Goal: Transaction & Acquisition: Purchase product/service

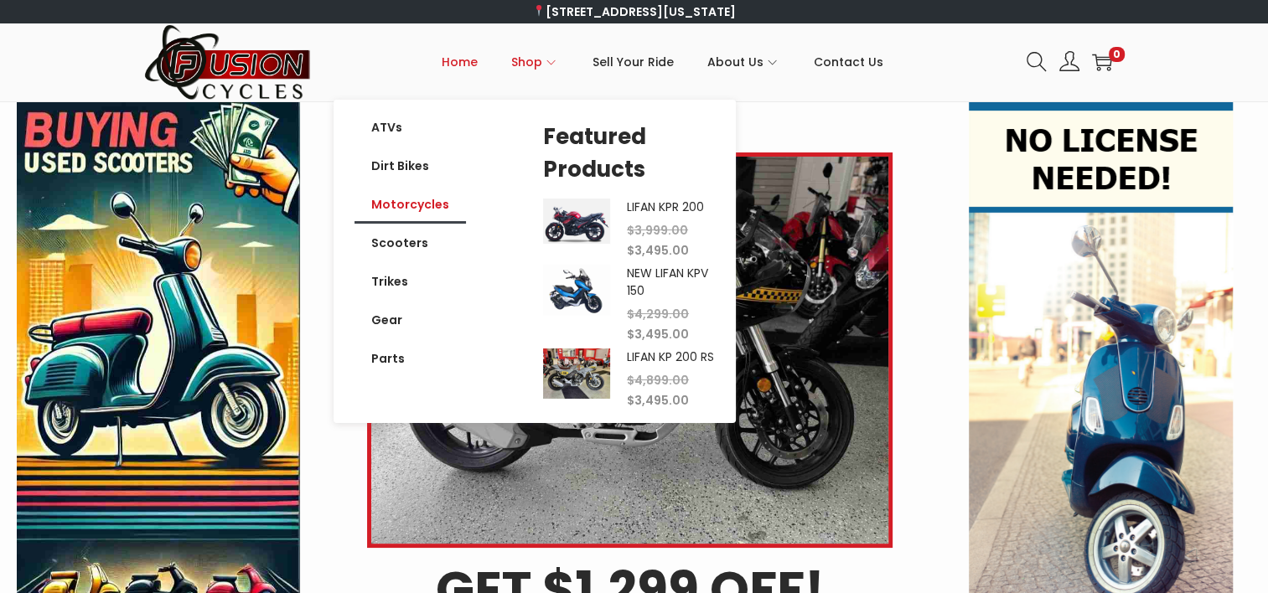
click at [426, 201] on link "Motorcycles" at bounding box center [410, 204] width 111 height 39
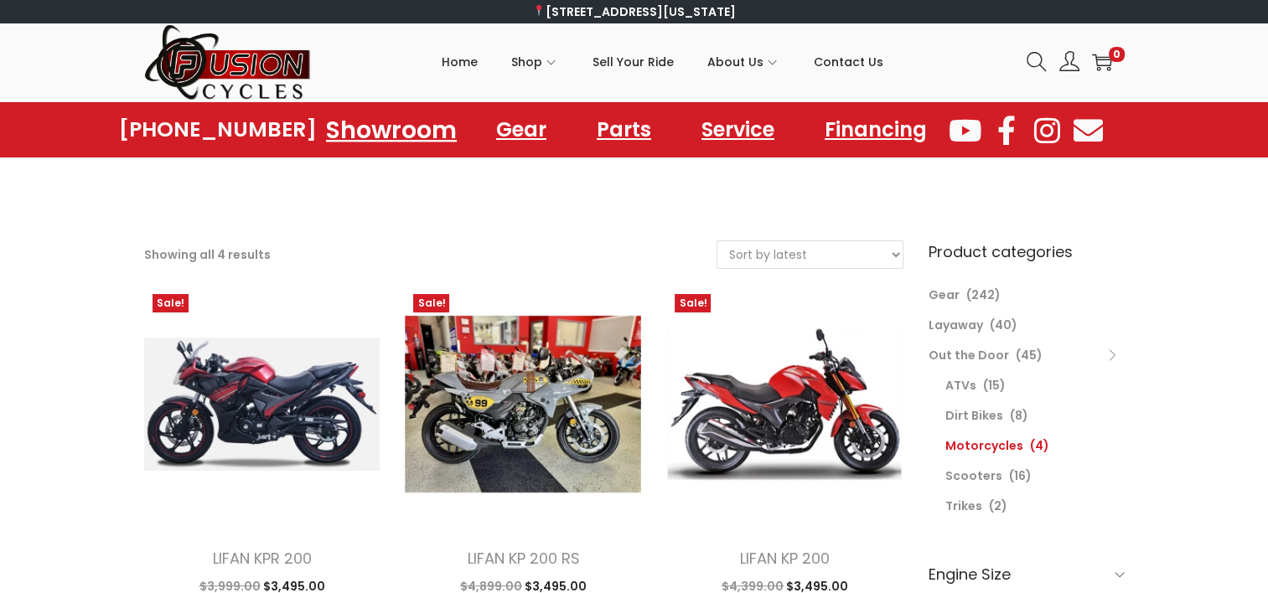
click at [405, 134] on link "Showroom" at bounding box center [391, 129] width 171 height 46
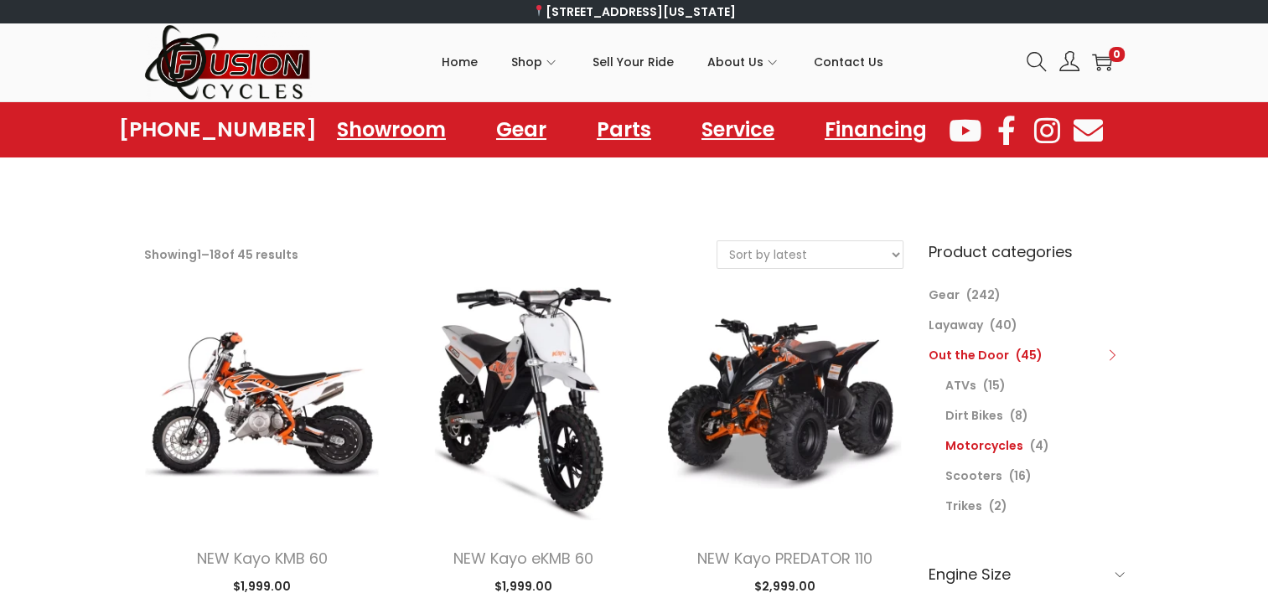
click at [969, 449] on link "Motorcycles" at bounding box center [984, 446] width 78 height 17
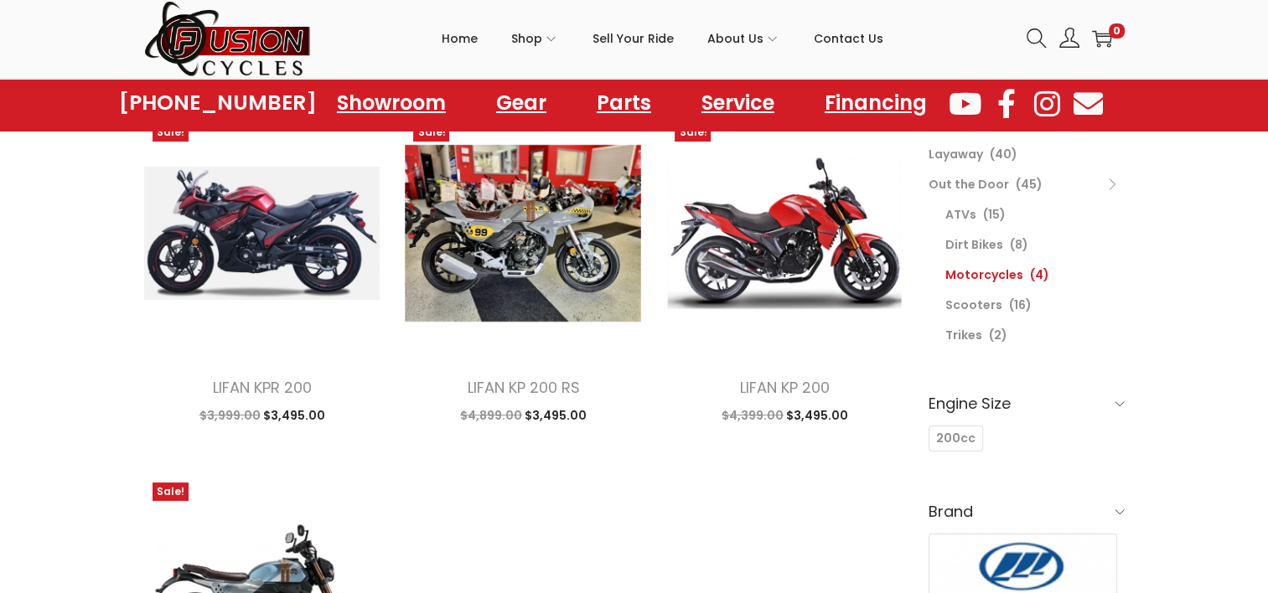
scroll to position [419, 0]
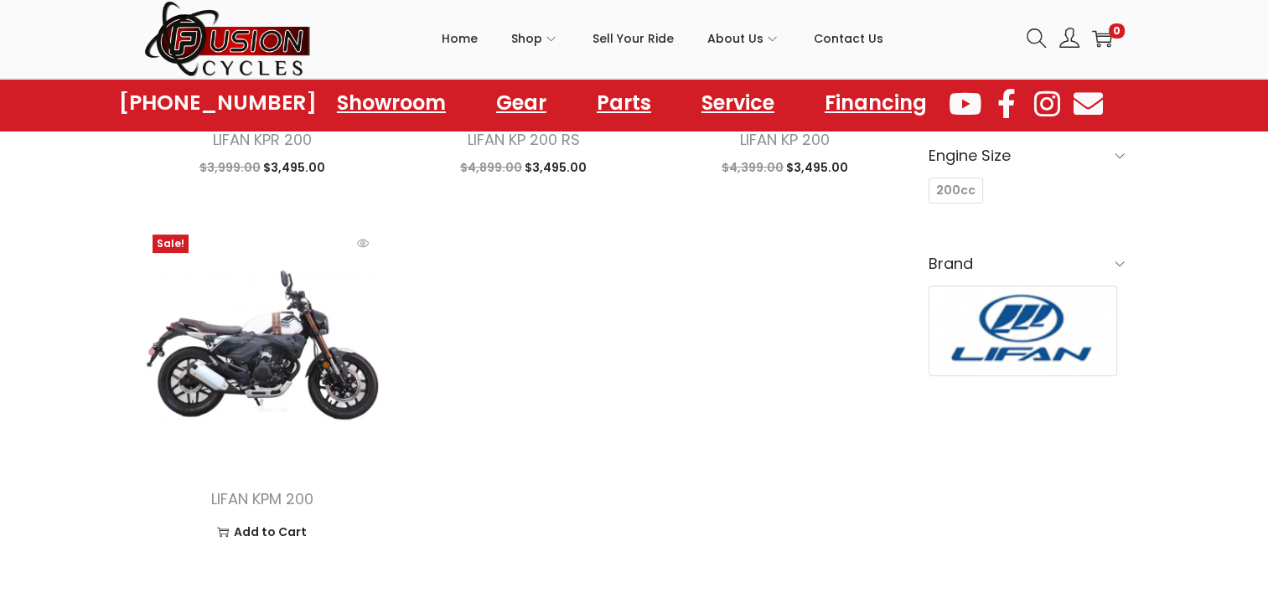
click at [270, 372] on img at bounding box center [262, 344] width 236 height 236
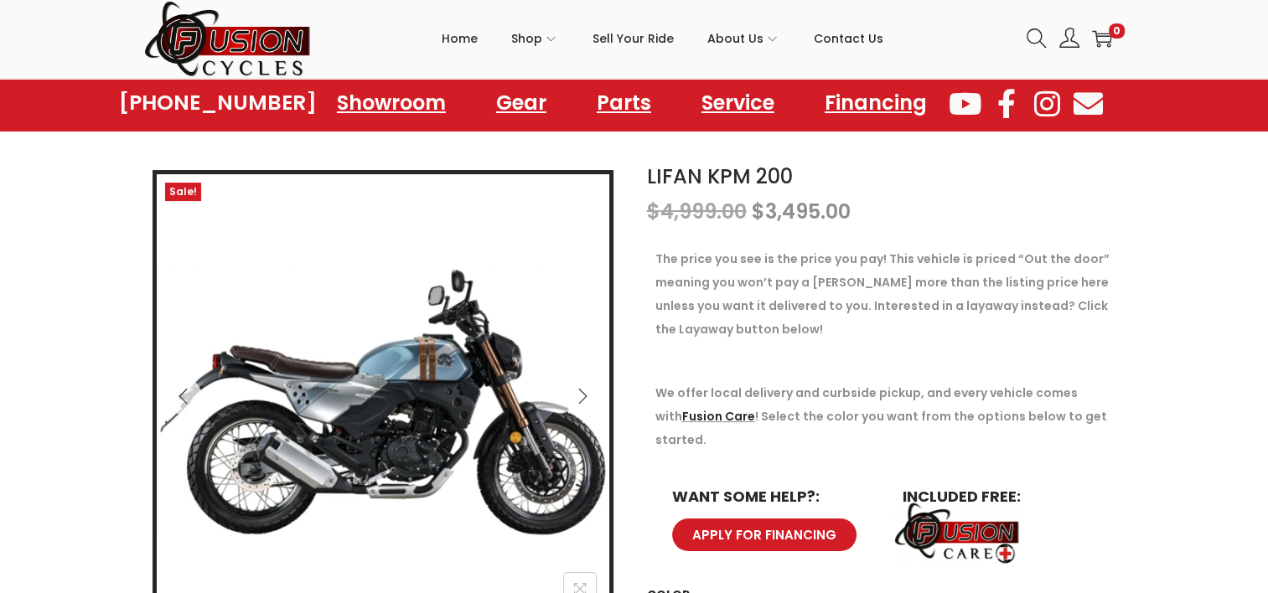
scroll to position [168, 0]
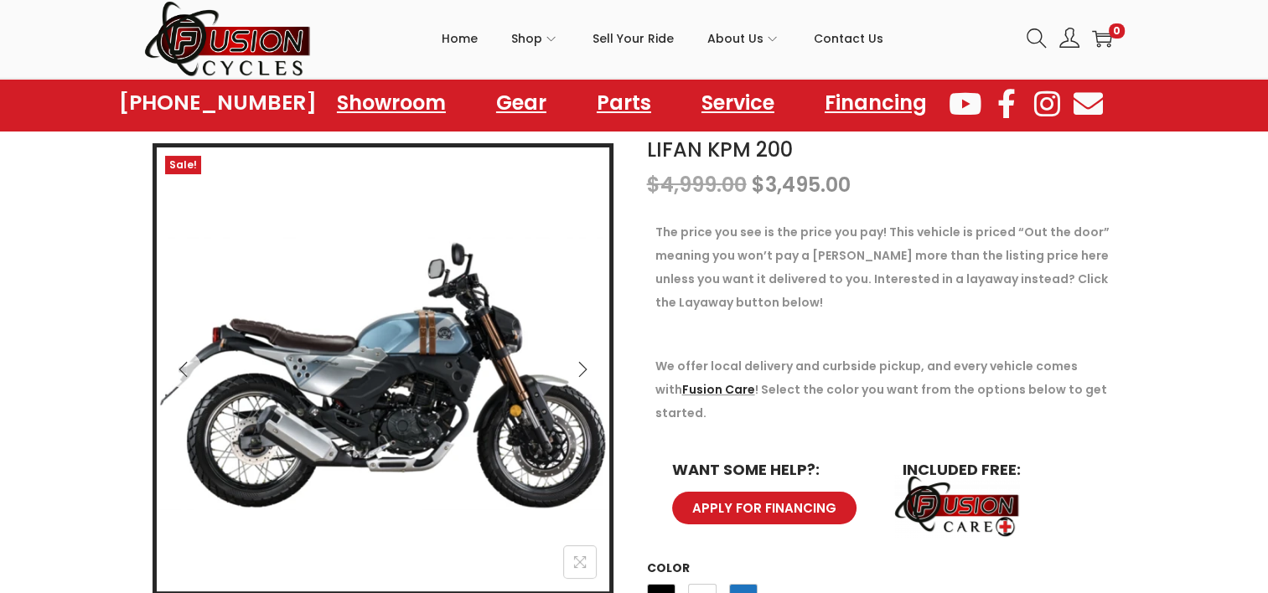
click at [580, 368] on icon "Next" at bounding box center [582, 369] width 17 height 17
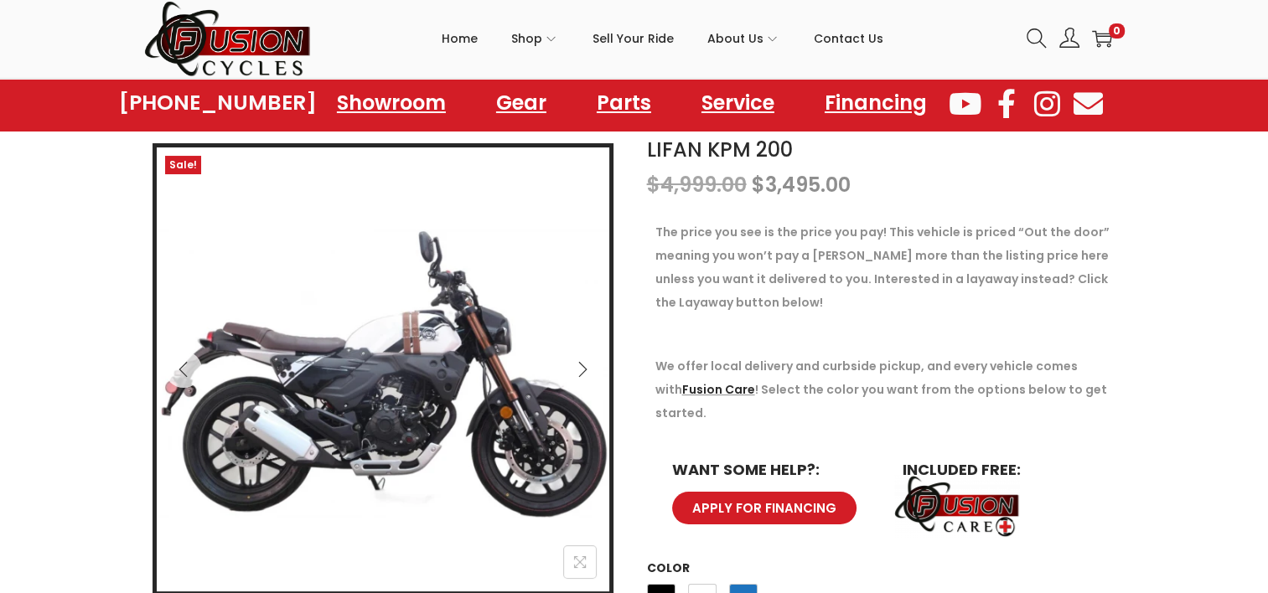
click at [579, 369] on icon "Next" at bounding box center [582, 369] width 17 height 17
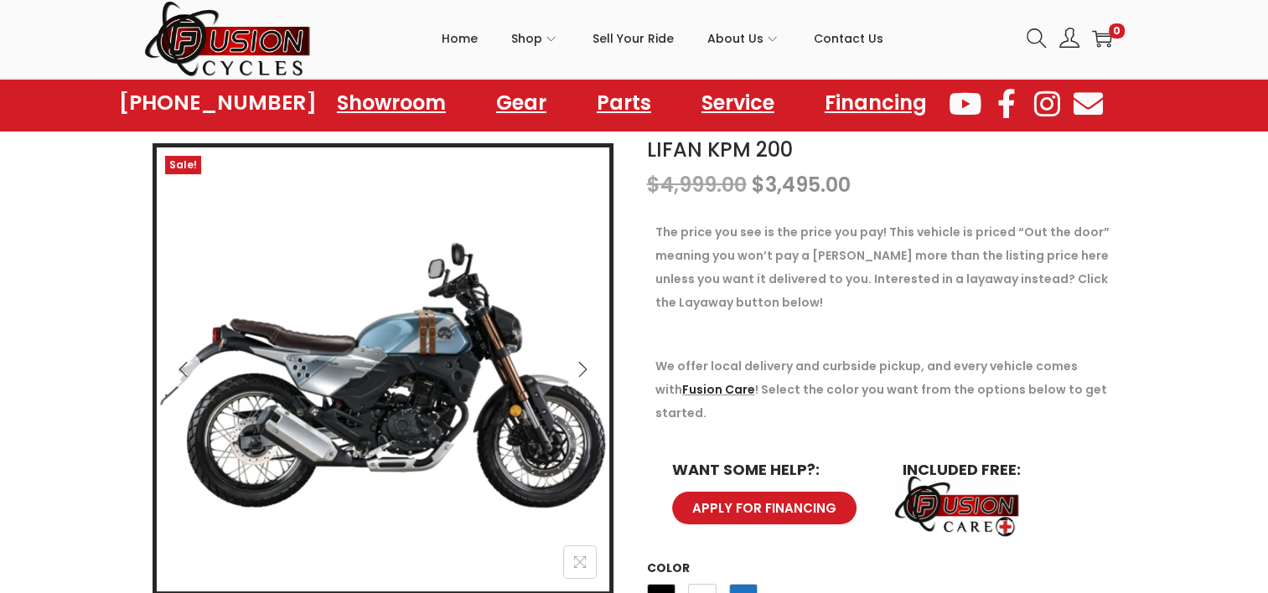
click at [579, 369] on icon "Next" at bounding box center [582, 369] width 17 height 17
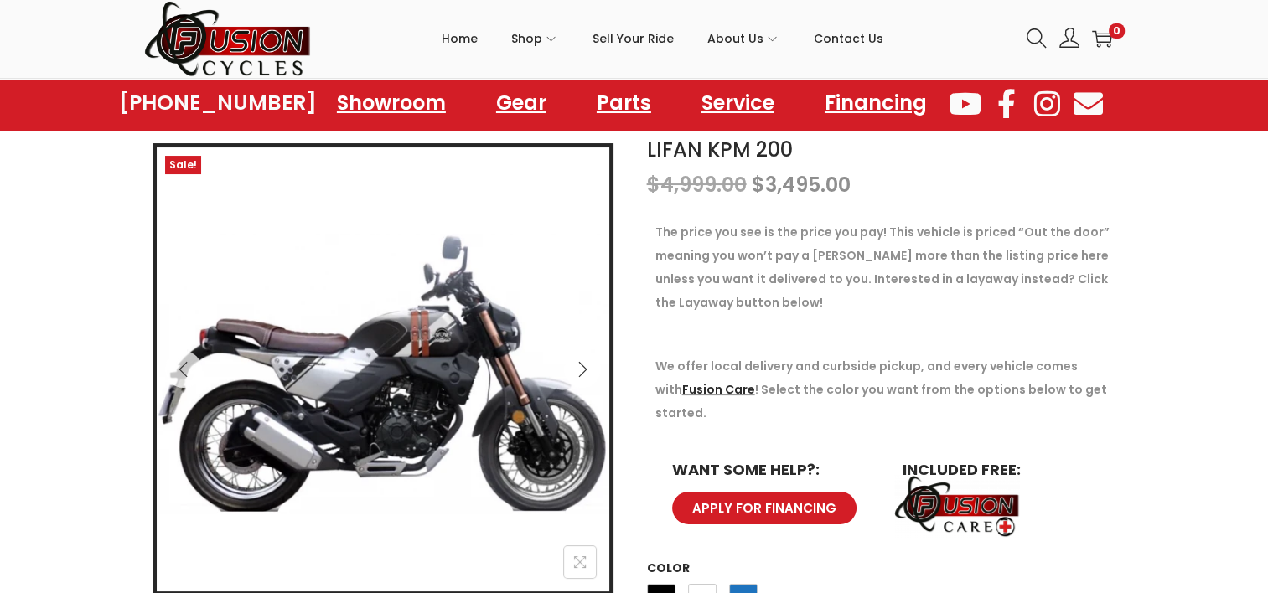
click at [579, 369] on icon "Next" at bounding box center [582, 369] width 17 height 17
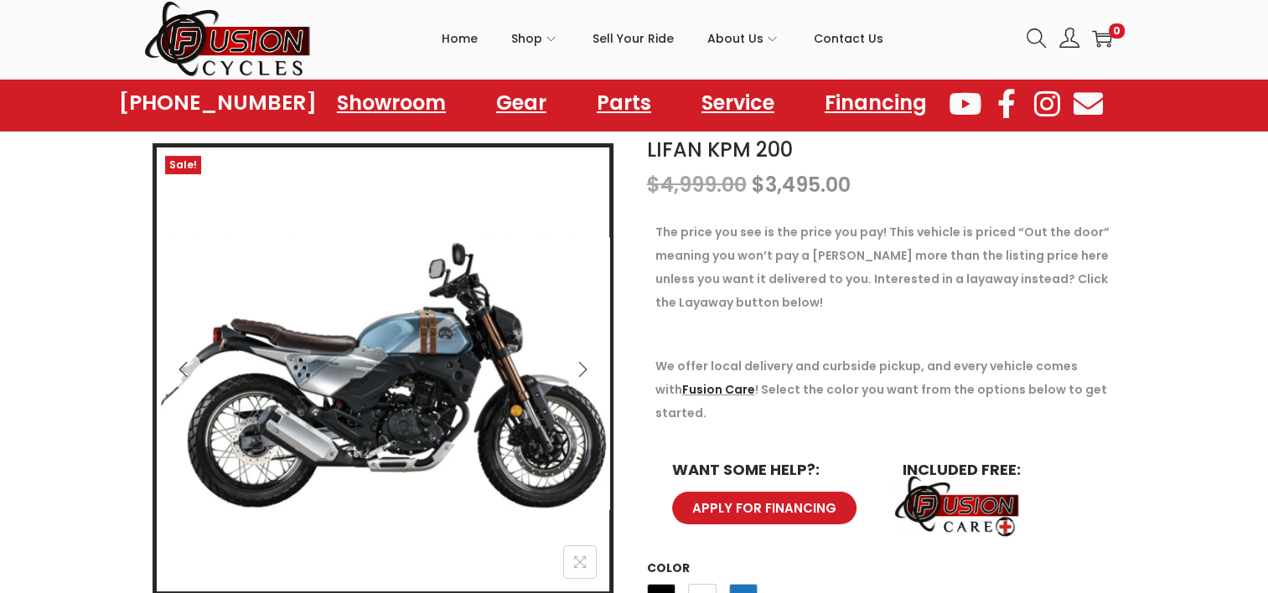
click at [579, 369] on icon "Next" at bounding box center [582, 369] width 17 height 17
